Goal: Information Seeking & Learning: Find specific fact

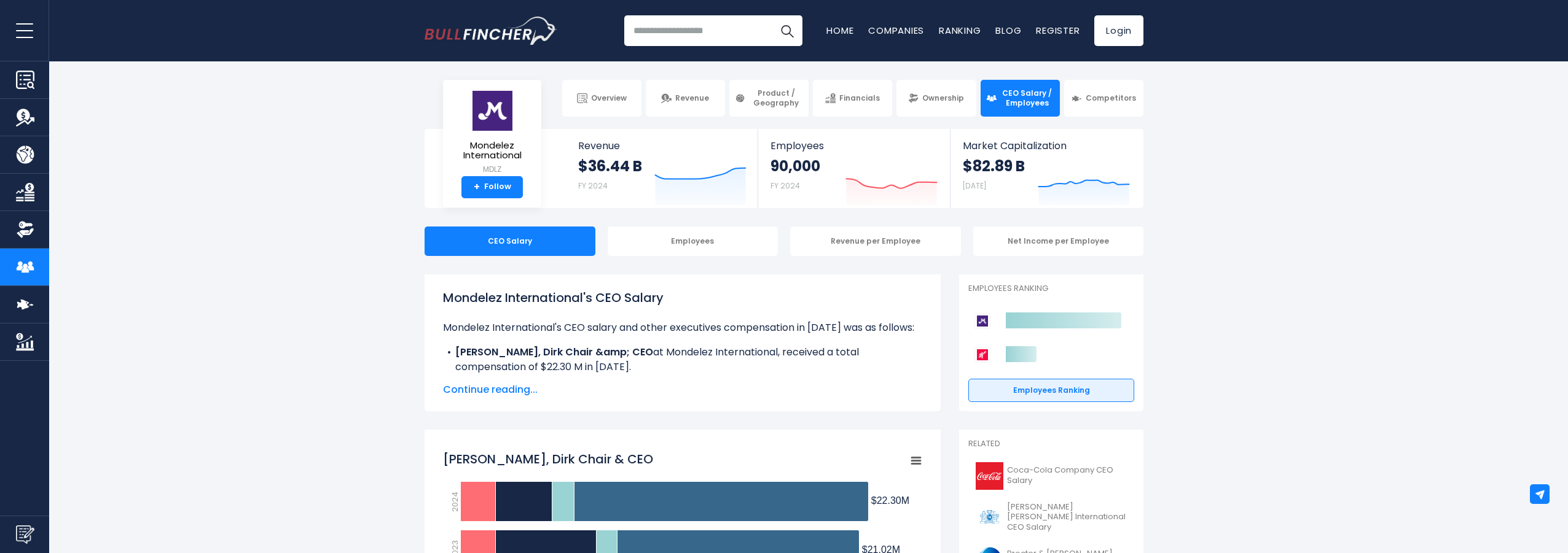
click at [700, 331] on p "Mondelez International's CEO salary and other executives compensation in 2024 w…" at bounding box center [682, 328] width 479 height 15
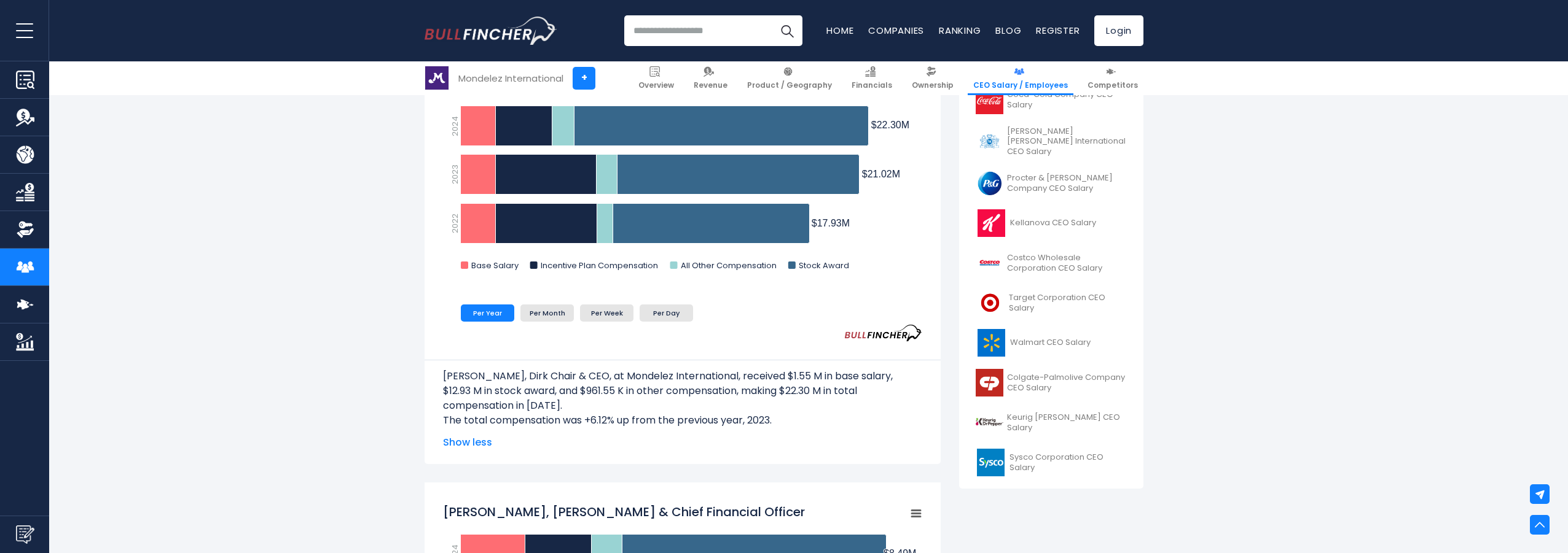
scroll to position [126, 0]
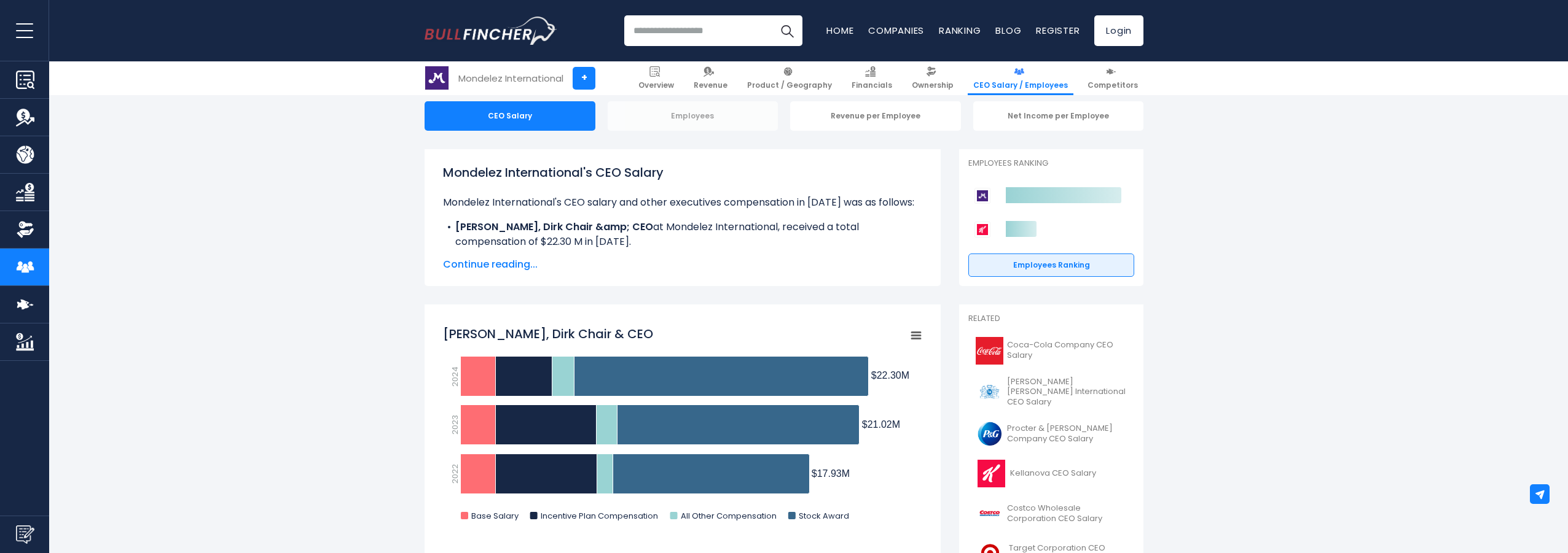
click at [680, 118] on div "Employees" at bounding box center [693, 116] width 171 height 29
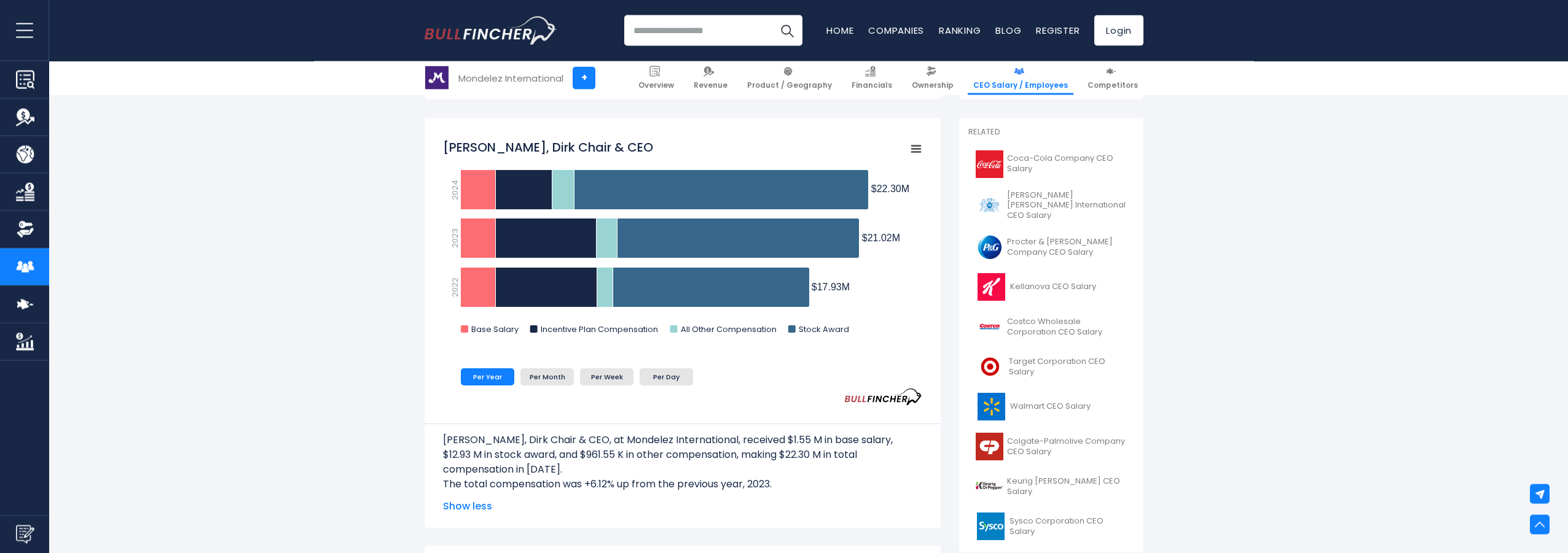
scroll to position [313, 0]
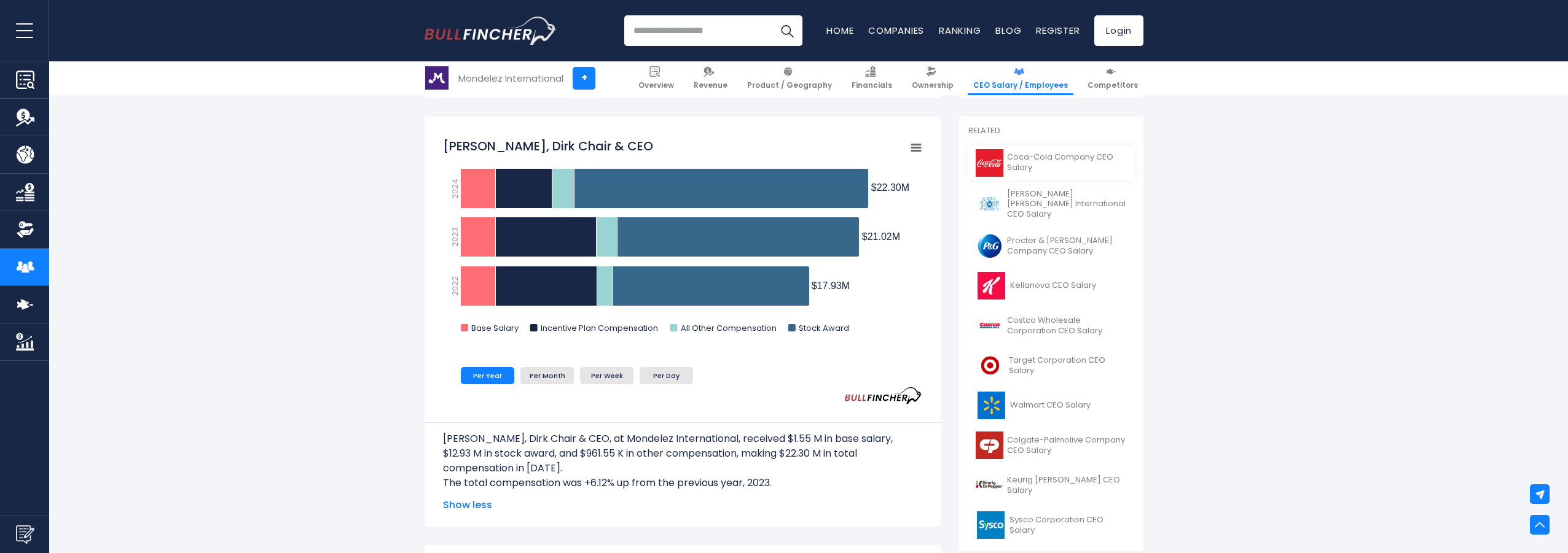
click at [1051, 155] on span "Coca-Cola Company CEO Salary" at bounding box center [1066, 162] width 119 height 20
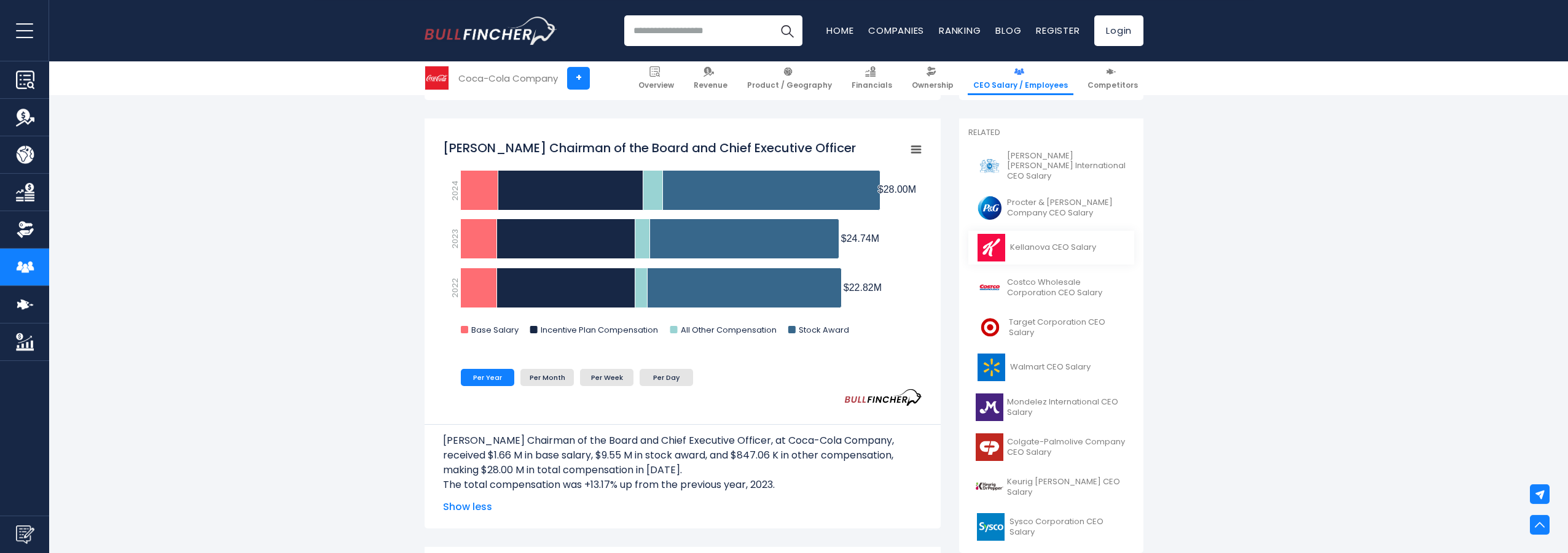
scroll to position [313, 0]
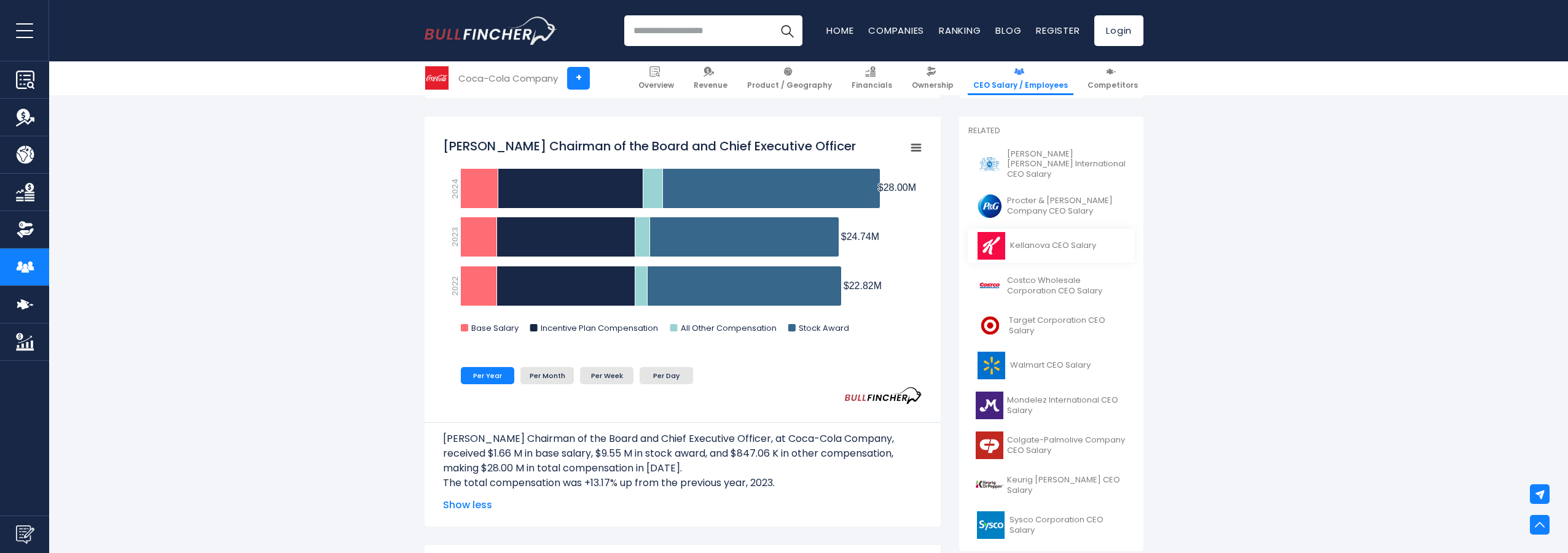
click at [1078, 366] on span "Walmart CEO Salary" at bounding box center [1050, 366] width 80 height 11
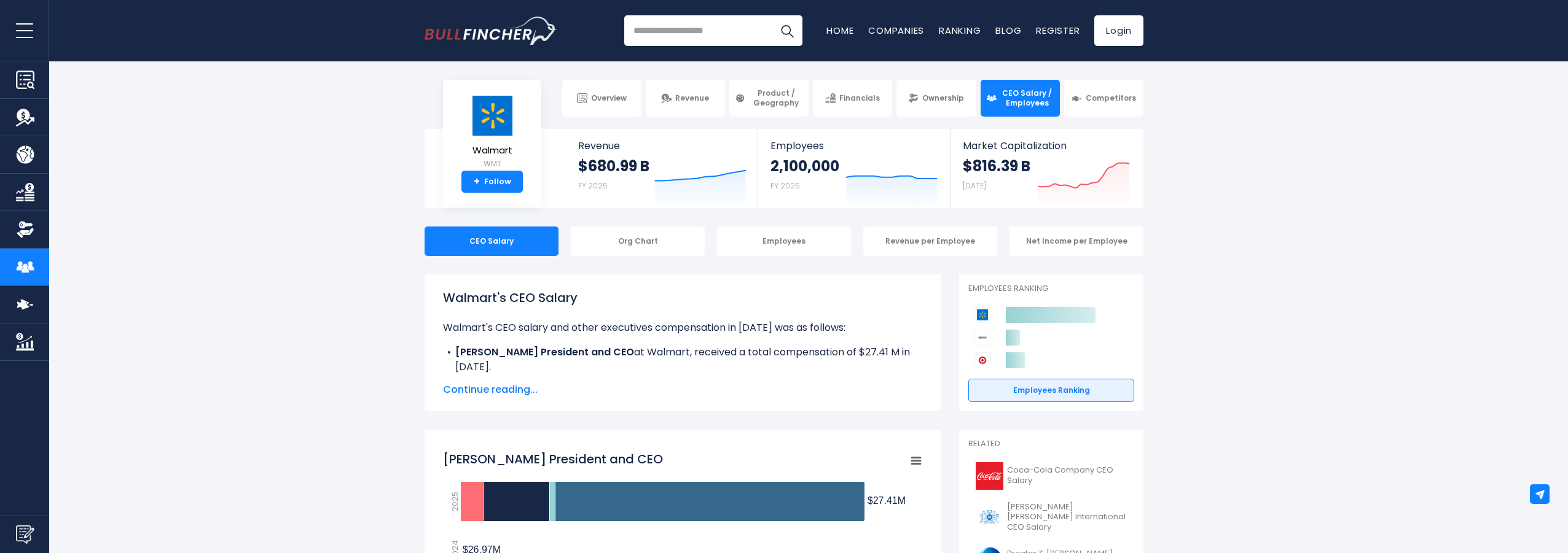
click at [679, 30] on input "search" at bounding box center [714, 30] width 178 height 30
type input "******"
click at [788, 26] on img "Search" at bounding box center [787, 31] width 16 height 16
click at [1060, 394] on link "Employees Ranking" at bounding box center [1051, 390] width 166 height 23
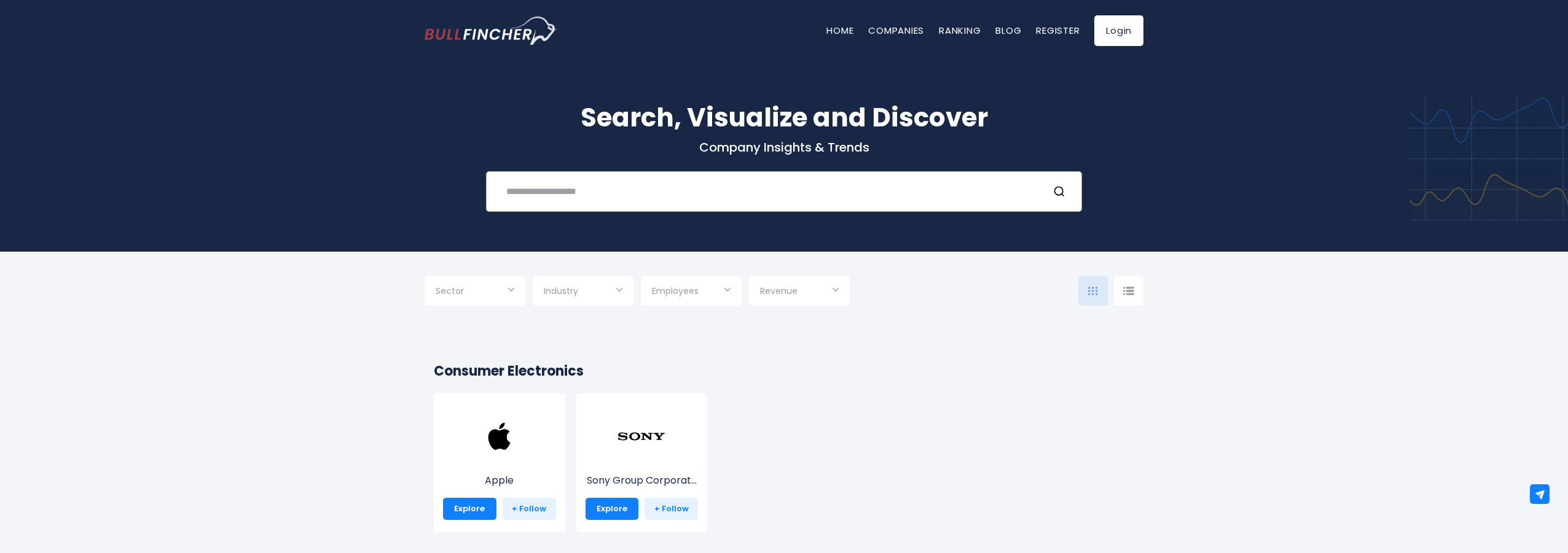
click at [596, 187] on input "text" at bounding box center [768, 191] width 539 height 23
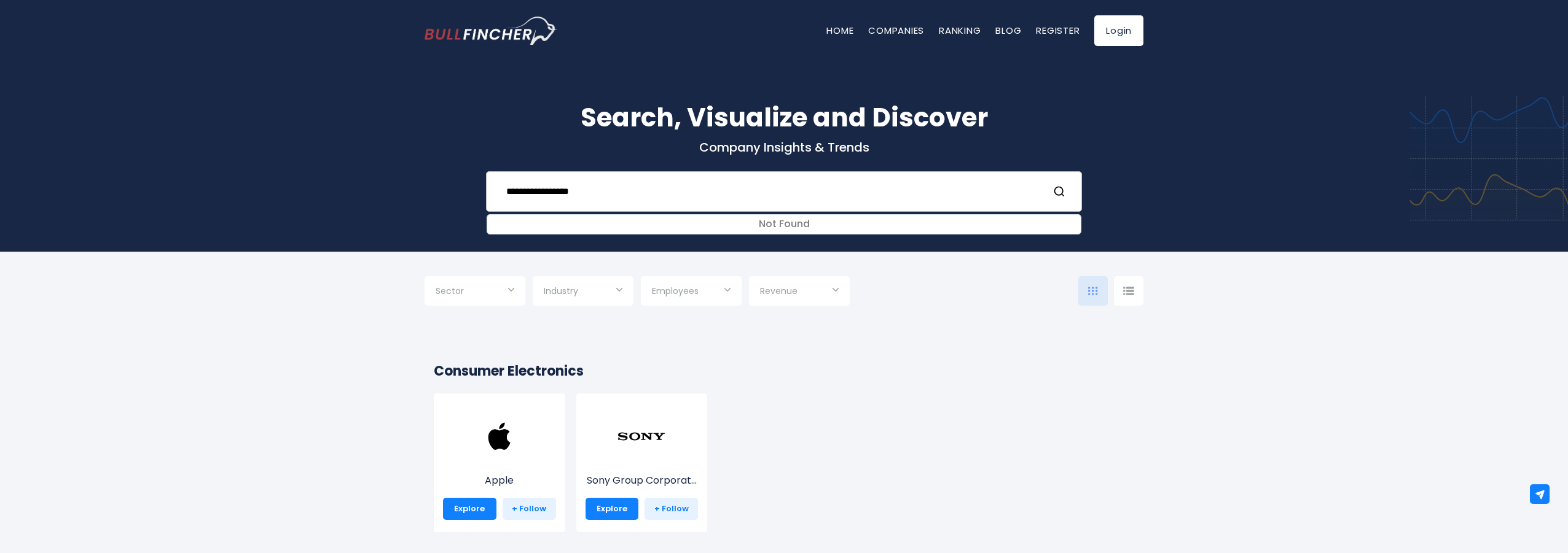
click at [688, 192] on input "**********" at bounding box center [768, 191] width 539 height 23
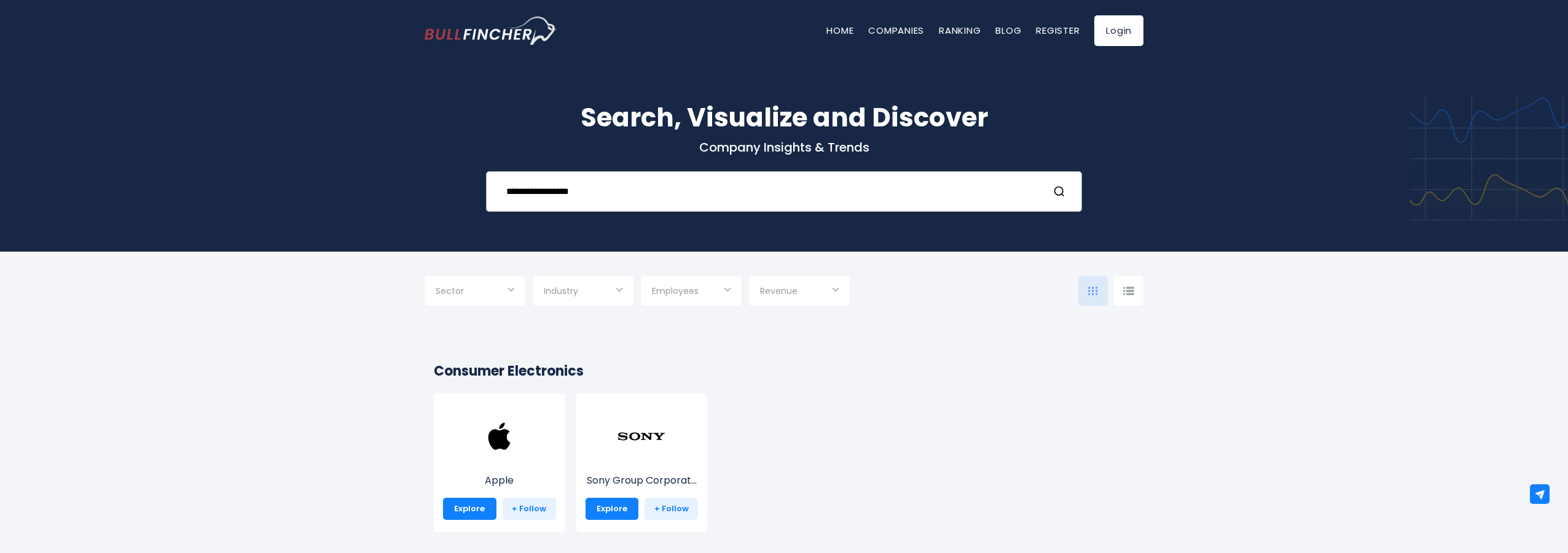
drag, startPoint x: 686, startPoint y: 192, endPoint x: 551, endPoint y: 181, distance: 135.4
click at [551, 191] on input "**********" at bounding box center [768, 191] width 539 height 23
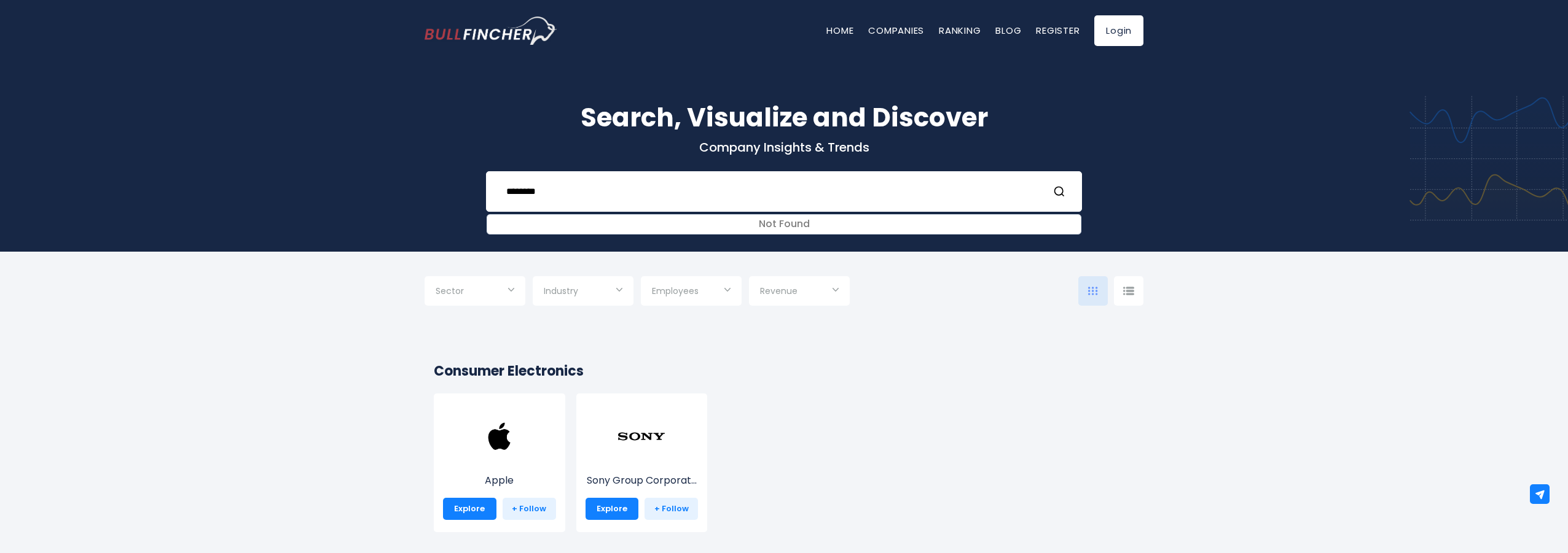
type input "********"
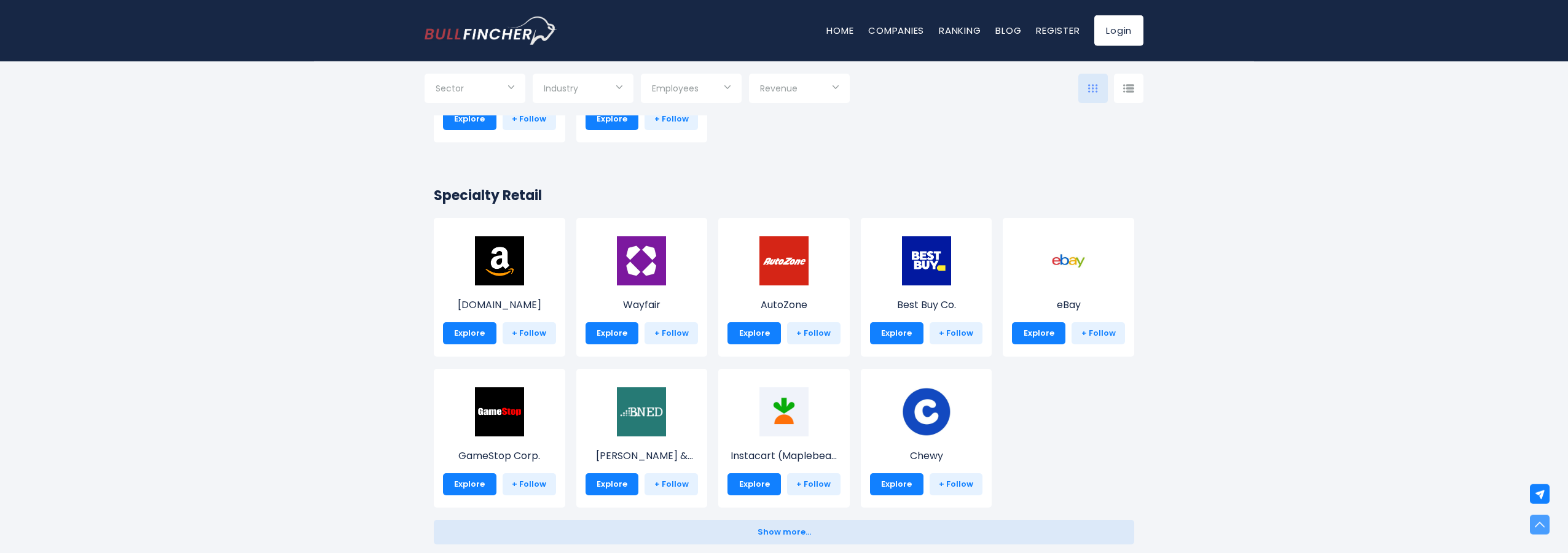
scroll to position [438, 0]
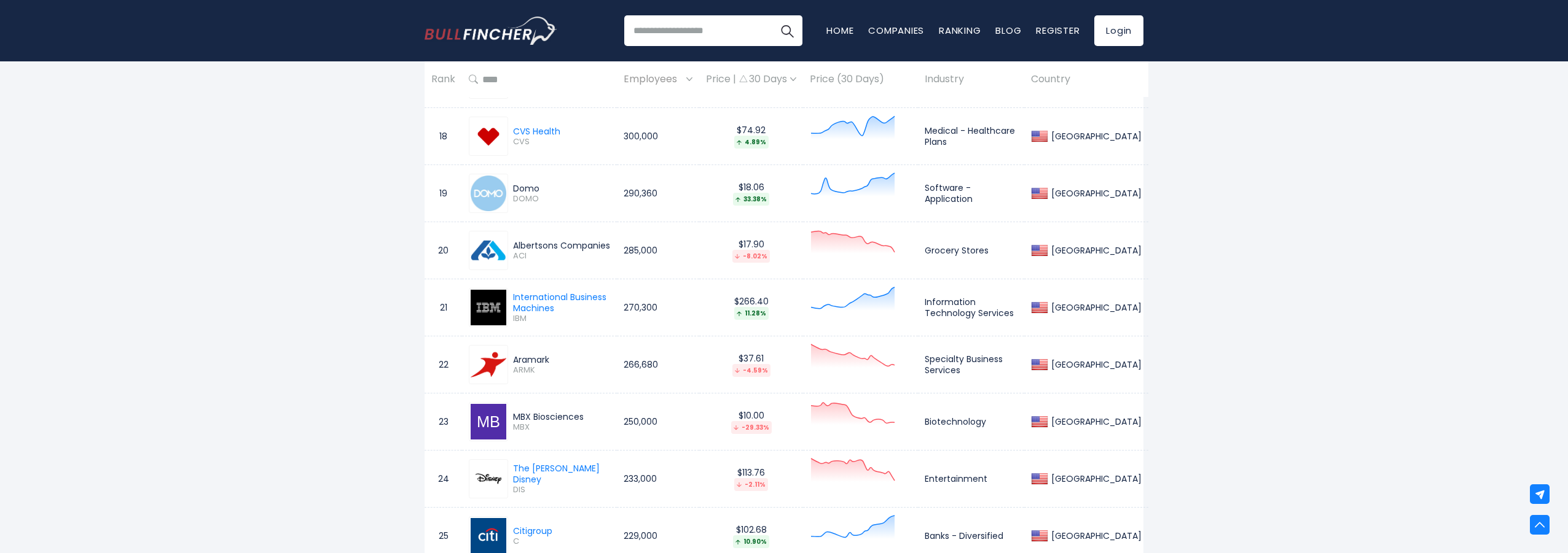
scroll to position [1315, 0]
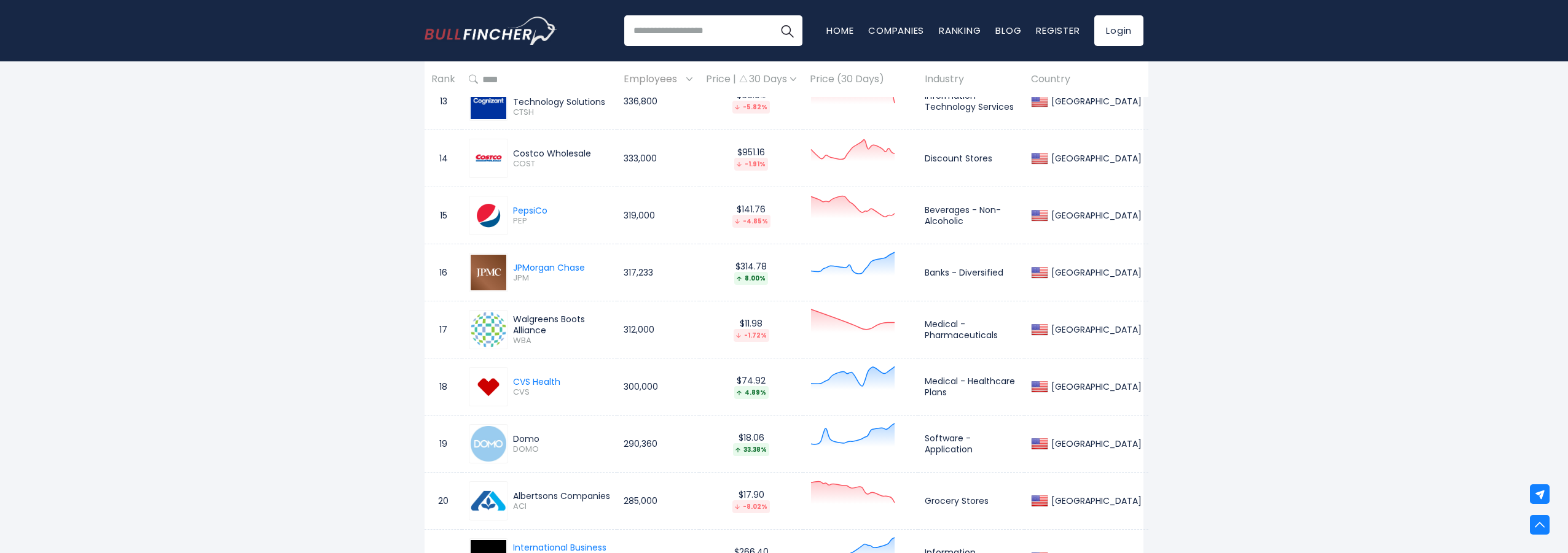
click at [588, 154] on div "Costco Wholesale" at bounding box center [552, 153] width 78 height 11
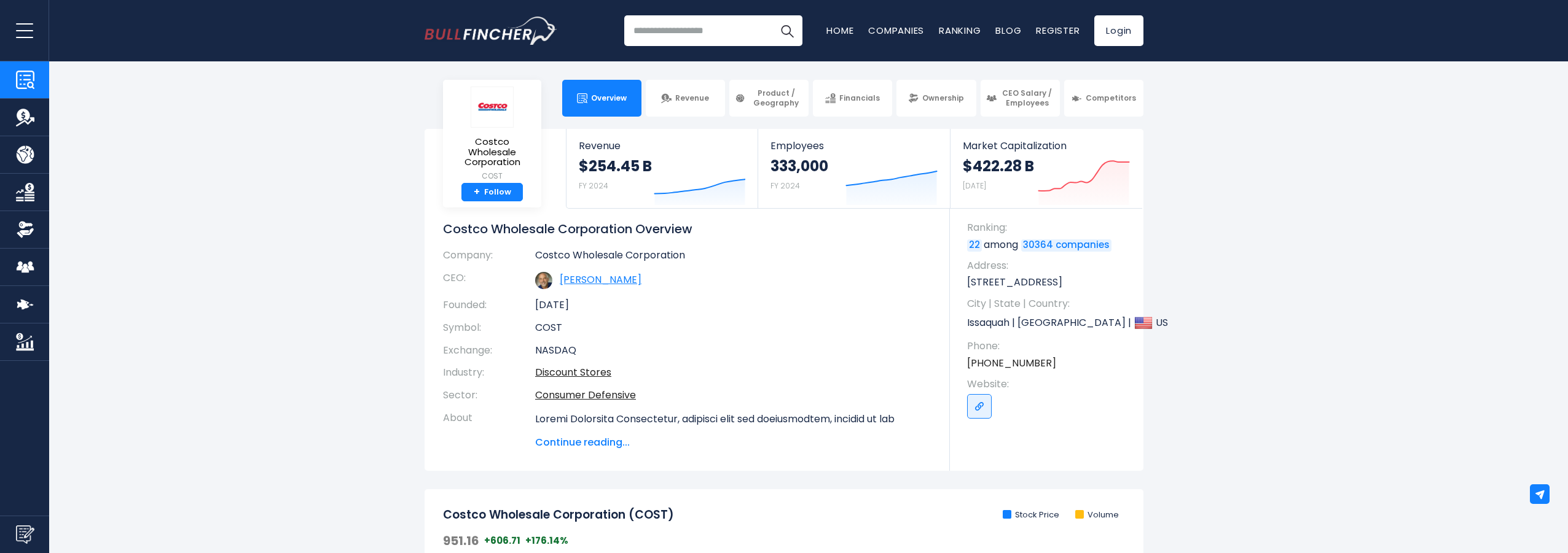
click at [615, 277] on link "[PERSON_NAME]" at bounding box center [600, 280] width 82 height 14
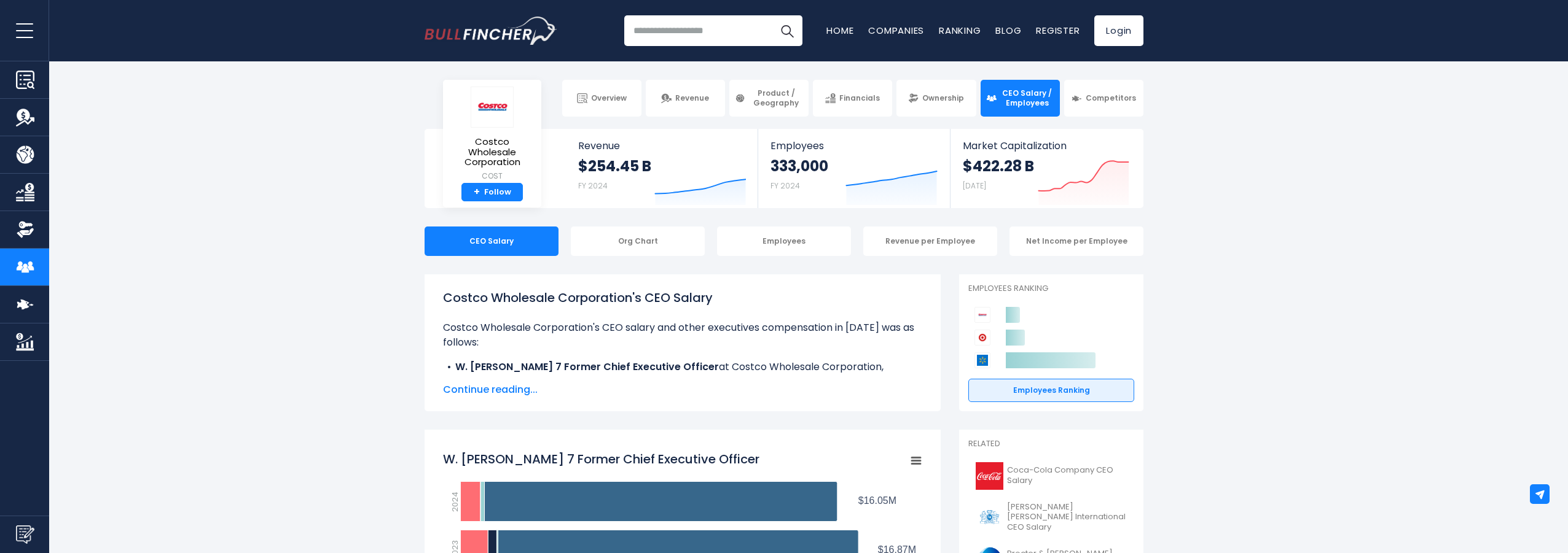
click at [735, 323] on p "Costco Wholesale Corporation's CEO salary and other executives compensation in …" at bounding box center [682, 335] width 479 height 29
drag, startPoint x: 542, startPoint y: 460, endPoint x: 469, endPoint y: 458, distance: 73.0
click at [469, 460] on tspan "W. Craig Jelinek 7 Former Chief Executive Officer" at bounding box center [600, 459] width 316 height 17
